Goal: Navigation & Orientation: Find specific page/section

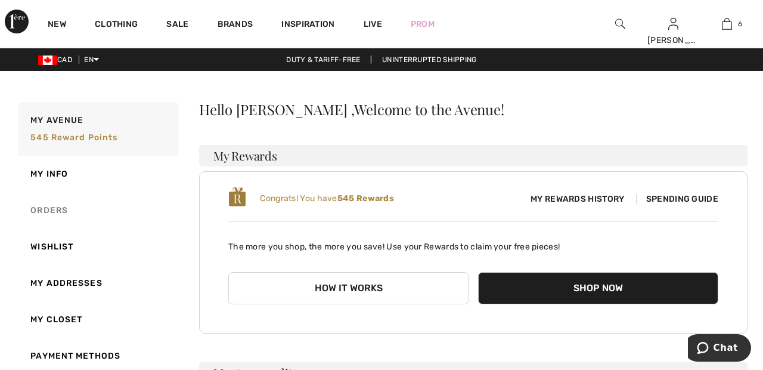
click at [66, 206] on link "Orders" at bounding box center [97, 210] width 163 height 36
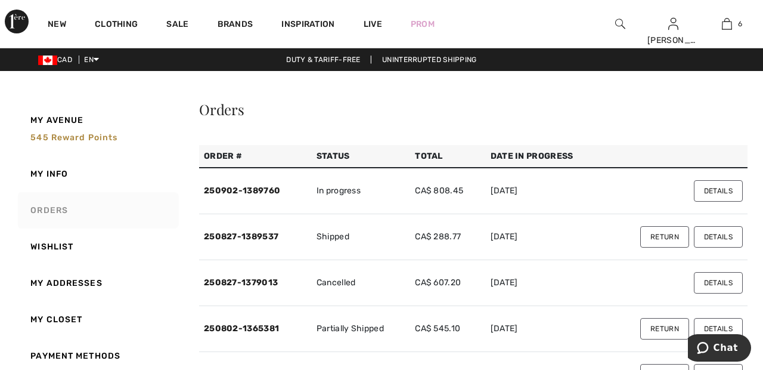
scroll to position [1, 0]
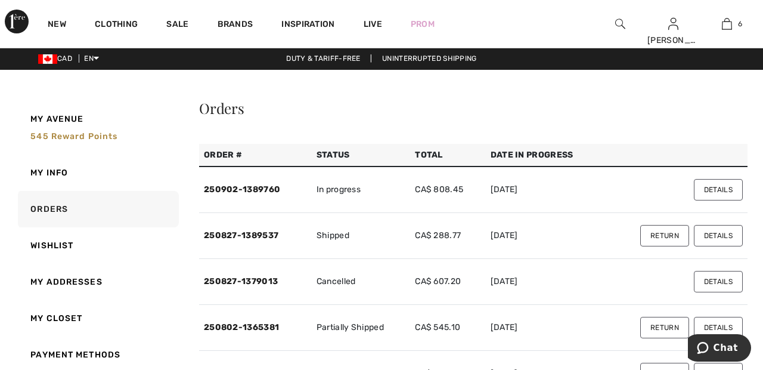
click at [733, 193] on button "Details" at bounding box center [718, 189] width 49 height 21
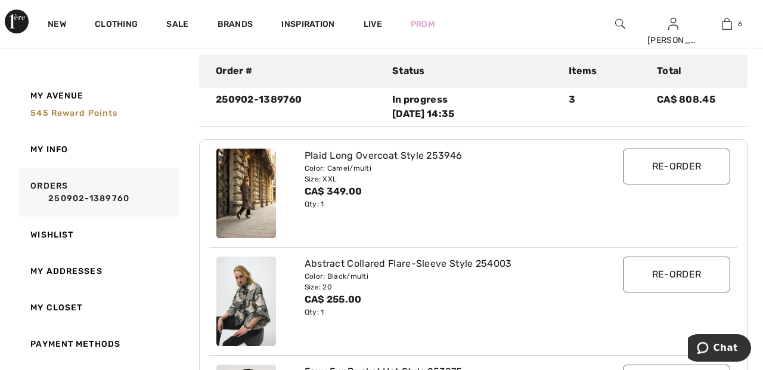
scroll to position [97, 0]
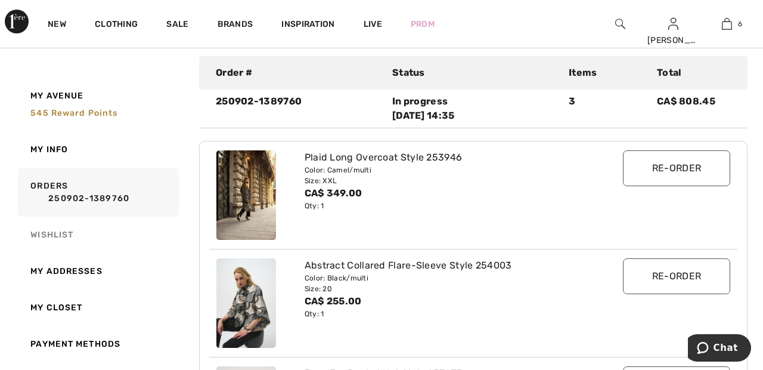
click at [67, 236] on link "Wishlist" at bounding box center [97, 234] width 163 height 36
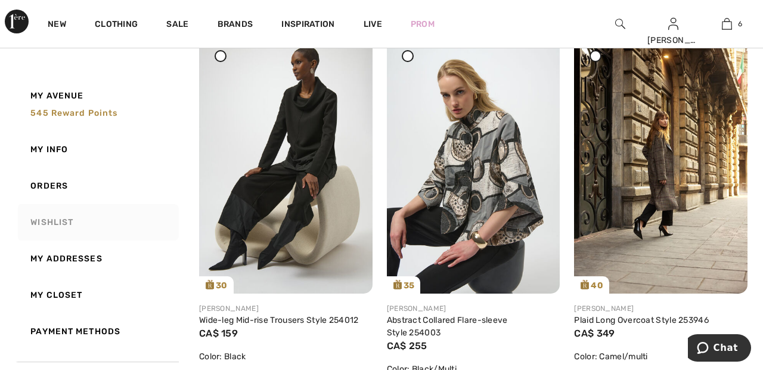
scroll to position [2405, 0]
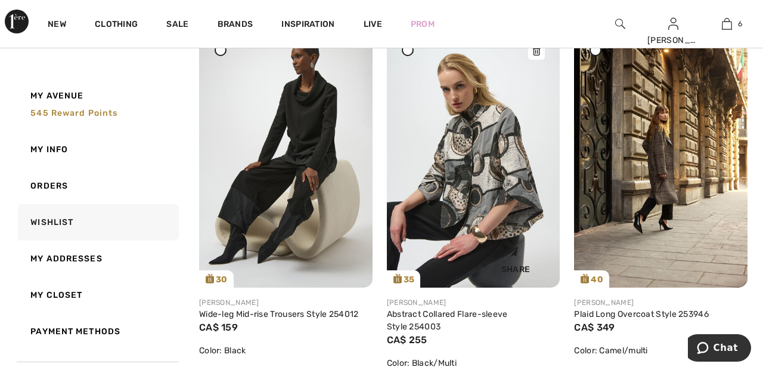
click at [491, 181] on img at bounding box center [474, 157] width 174 height 259
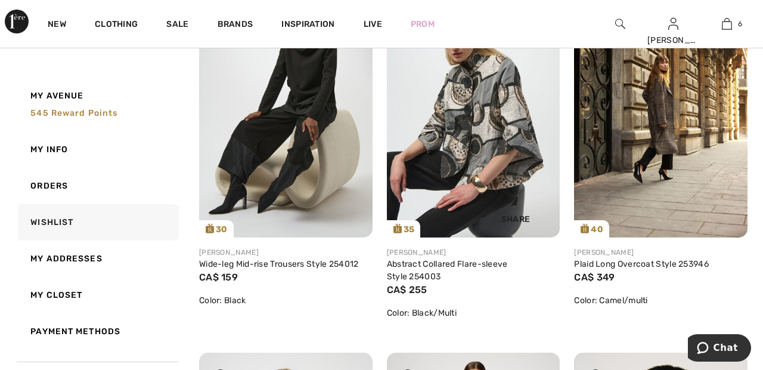
scroll to position [2463, 0]
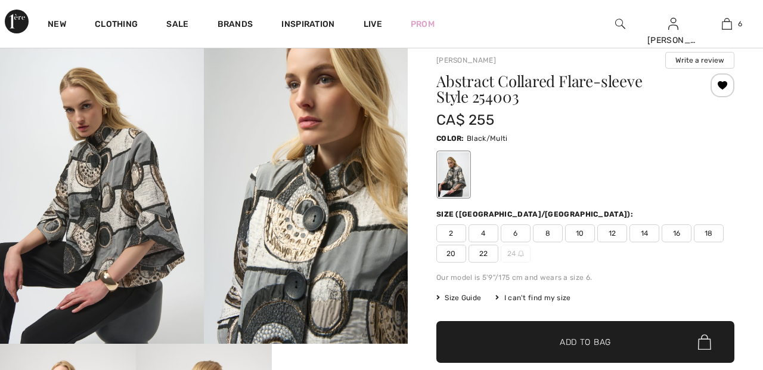
scroll to position [82, 0]
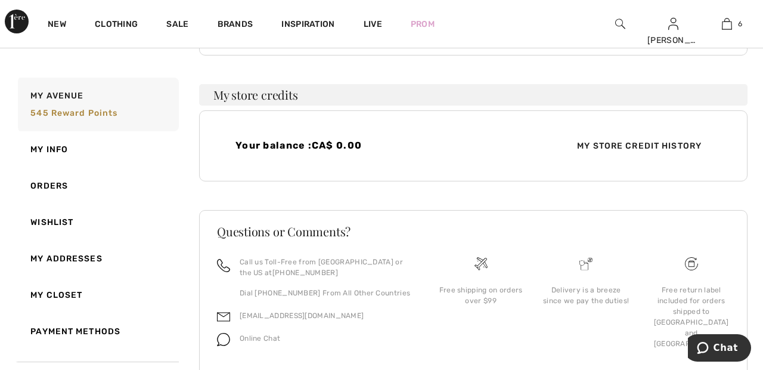
scroll to position [316, 0]
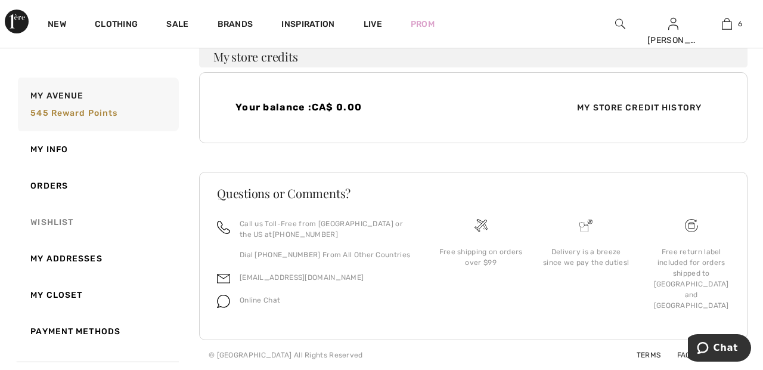
click at [57, 216] on link "Wishlist" at bounding box center [97, 222] width 163 height 36
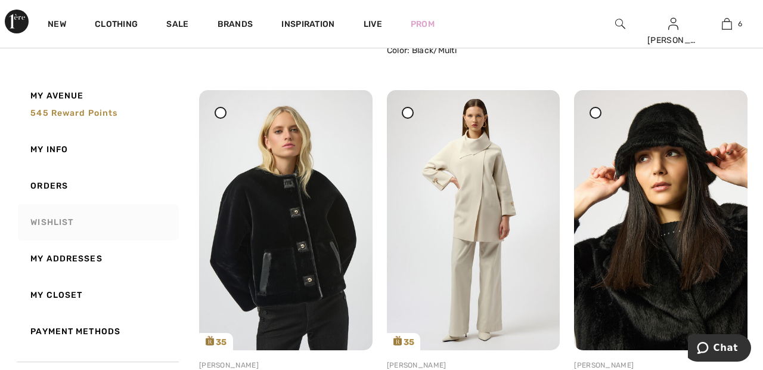
scroll to position [2611, 0]
